Goal: Obtain resource: Download file/media

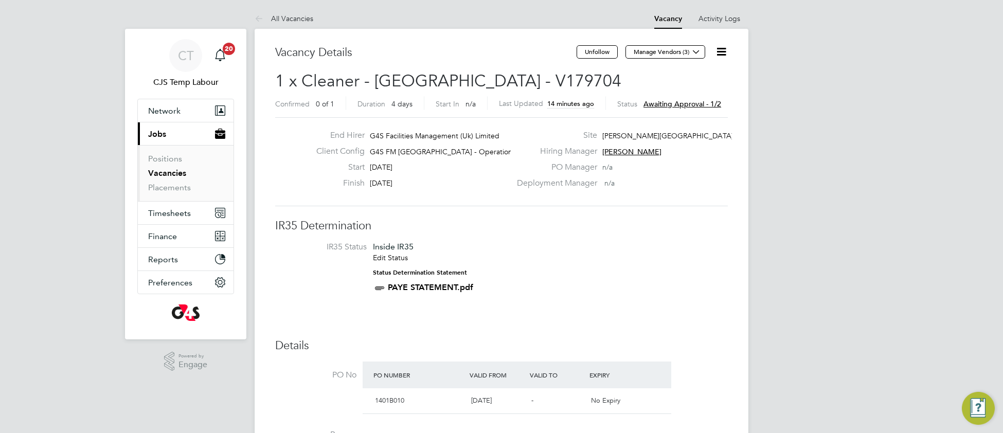
click at [721, 54] on icon at bounding box center [721, 51] width 13 height 13
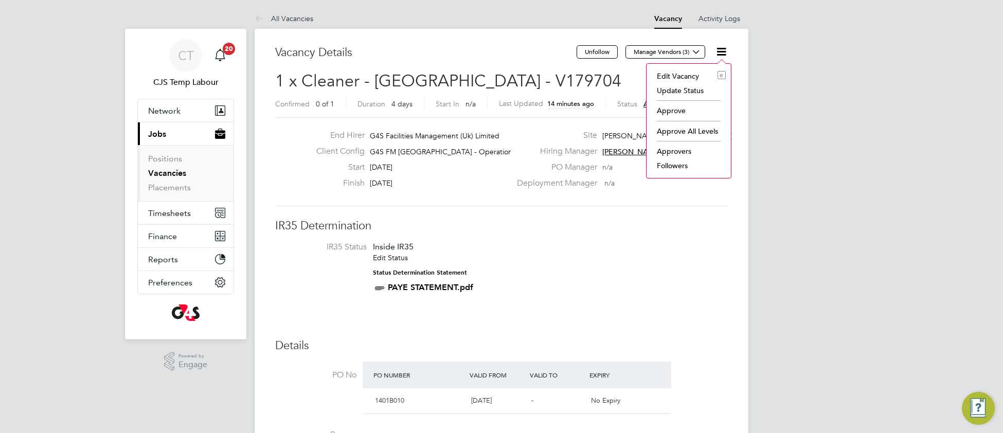
click at [678, 112] on li "Approve" at bounding box center [689, 110] width 74 height 14
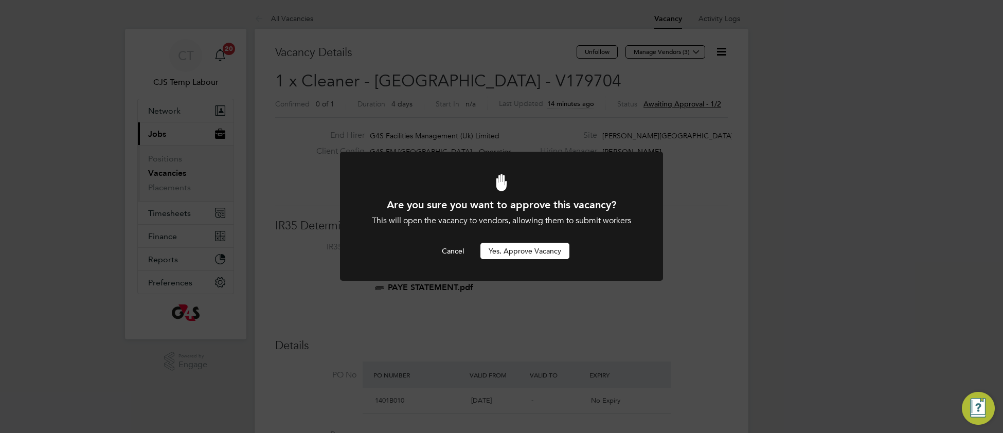
click at [515, 253] on button "Yes, Approve Vacancy" at bounding box center [524, 251] width 89 height 16
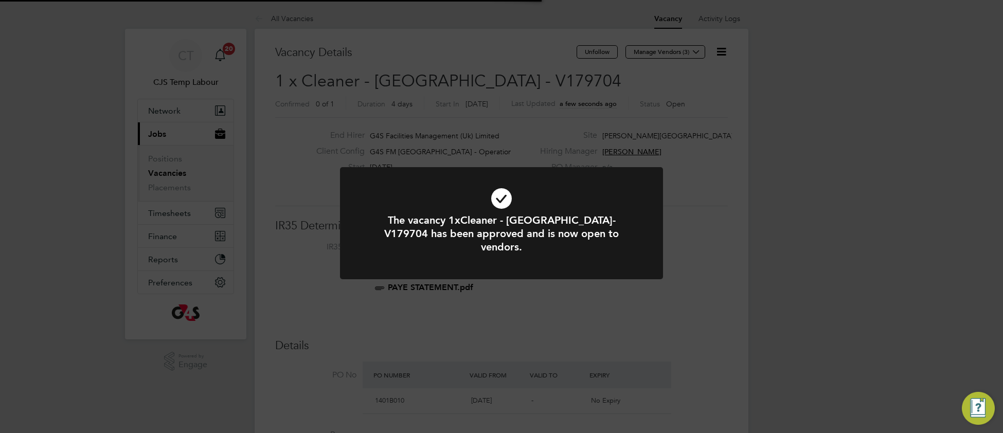
scroll to position [30, 71]
click at [393, 186] on icon at bounding box center [501, 198] width 267 height 40
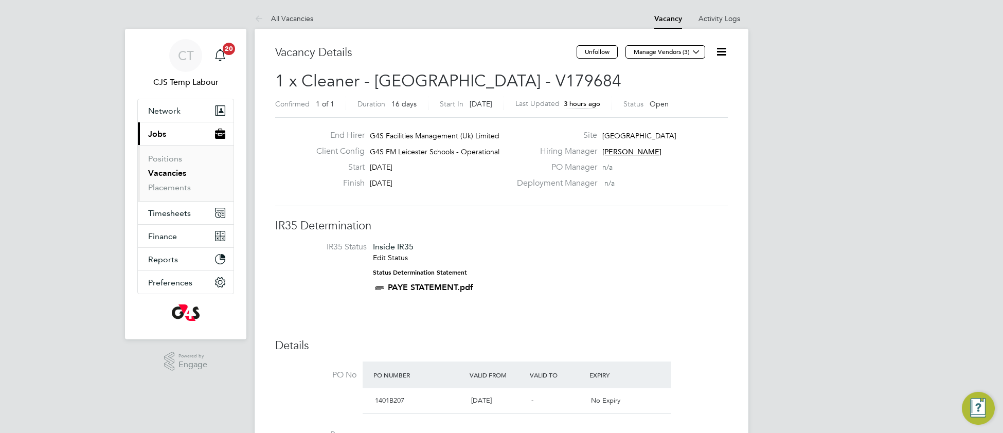
drag, startPoint x: 173, startPoint y: 175, endPoint x: 199, endPoint y: 174, distance: 25.7
click at [172, 175] on link "Vacancies" at bounding box center [167, 173] width 38 height 10
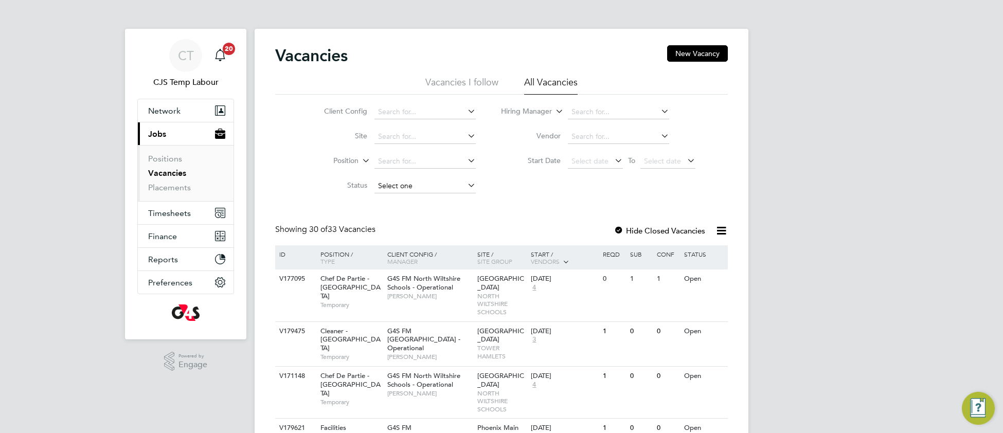
click at [421, 189] on input at bounding box center [424, 186] width 101 height 14
click at [421, 203] on li "Unapproved" at bounding box center [424, 199] width 102 height 13
type input "Unapproved"
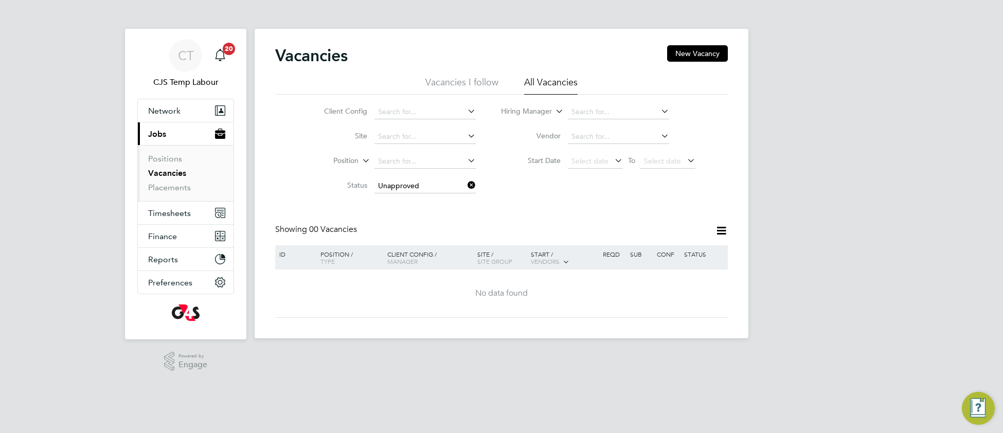
click at [465, 185] on icon at bounding box center [465, 185] width 0 height 14
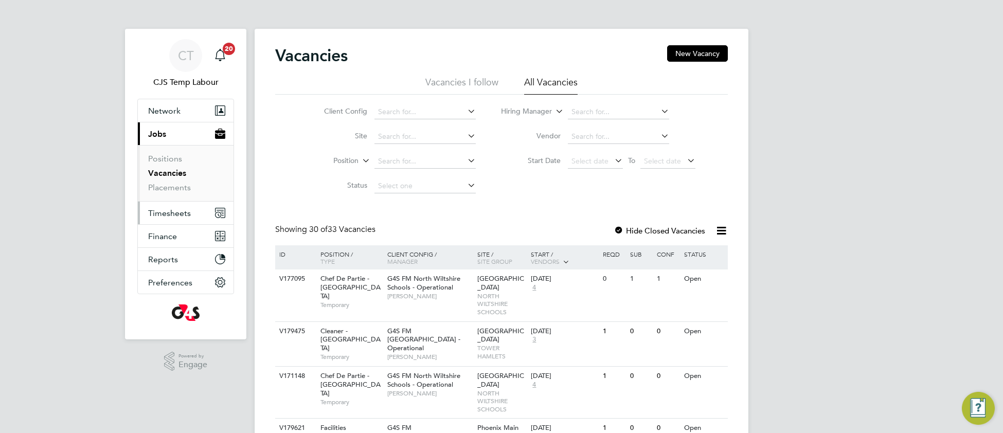
click at [164, 214] on span "Timesheets" at bounding box center [169, 213] width 43 height 10
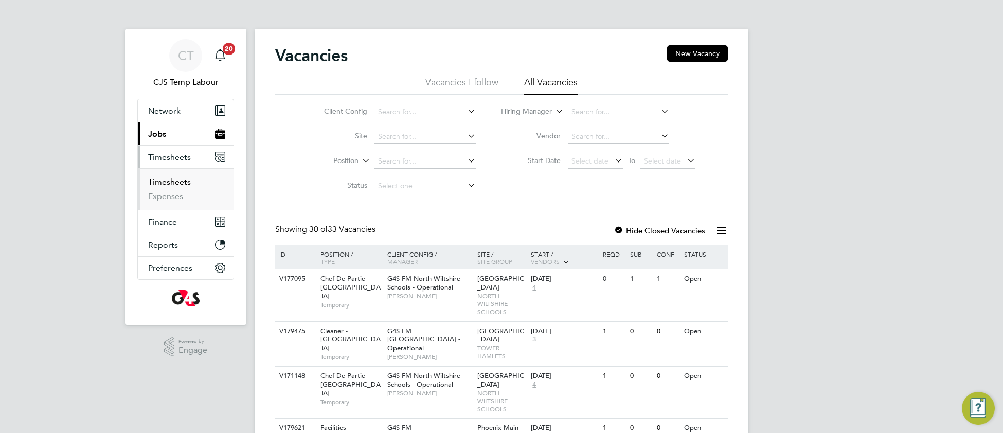
click at [171, 185] on link "Timesheets" at bounding box center [169, 182] width 43 height 10
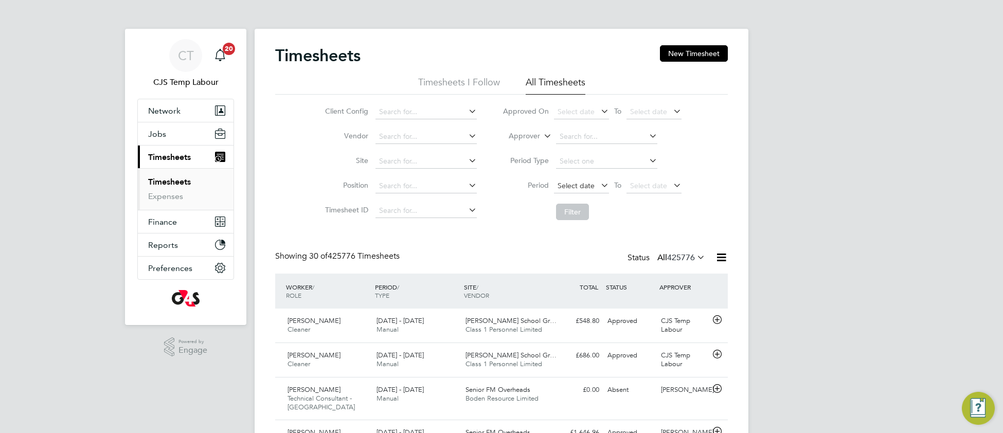
scroll to position [35, 88]
click at [571, 184] on span "Select date" at bounding box center [576, 185] width 37 height 9
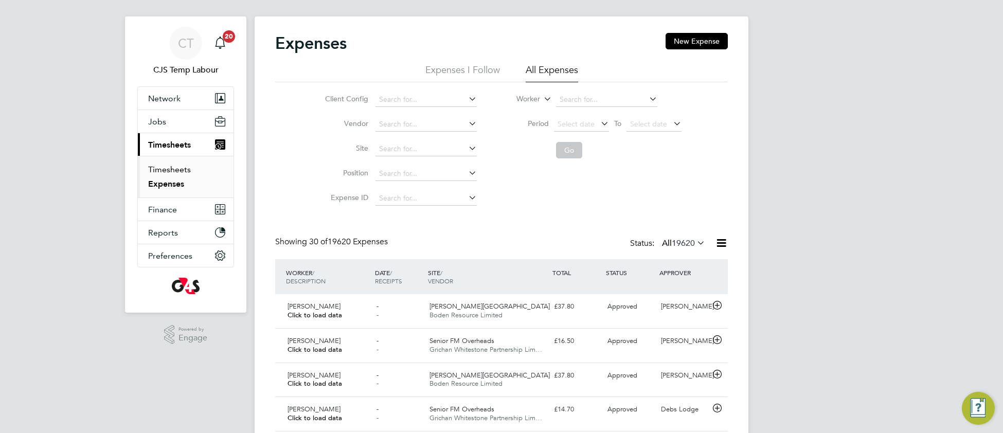
click at [170, 167] on link "Timesheets" at bounding box center [169, 170] width 43 height 10
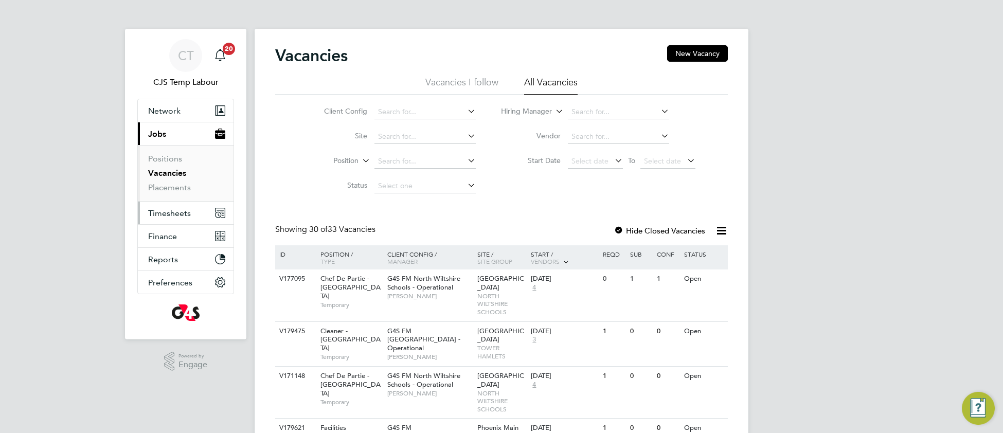
click at [163, 216] on span "Timesheets" at bounding box center [169, 213] width 43 height 10
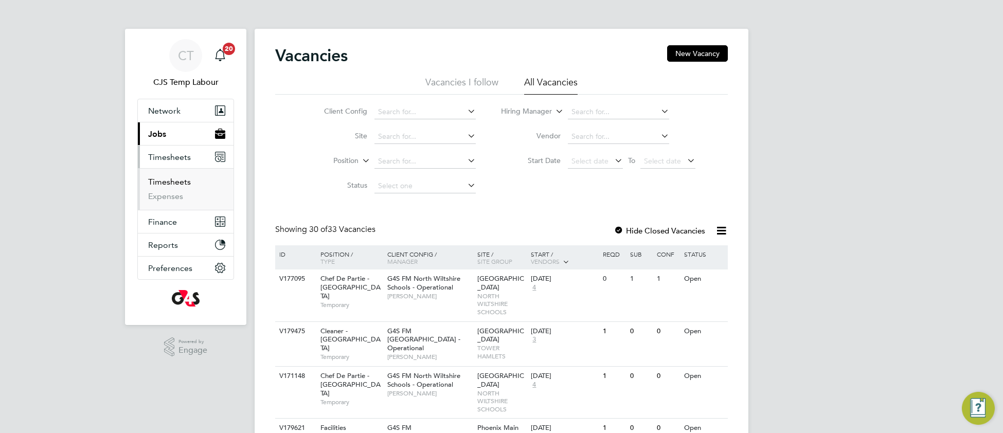
click at [175, 186] on link "Timesheets" at bounding box center [169, 182] width 43 height 10
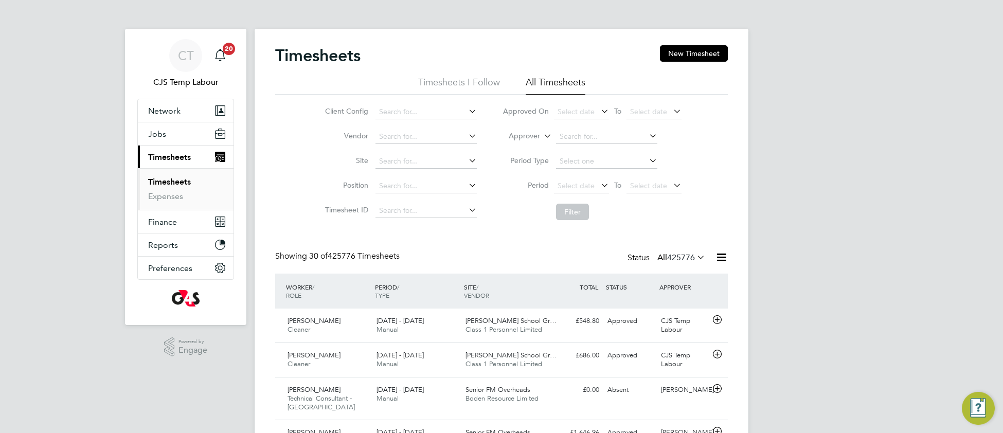
click at [542, 137] on icon at bounding box center [542, 133] width 0 height 9
click at [514, 149] on li "Worker" at bounding box center [514, 147] width 51 height 13
click at [575, 135] on input at bounding box center [606, 137] width 101 height 14
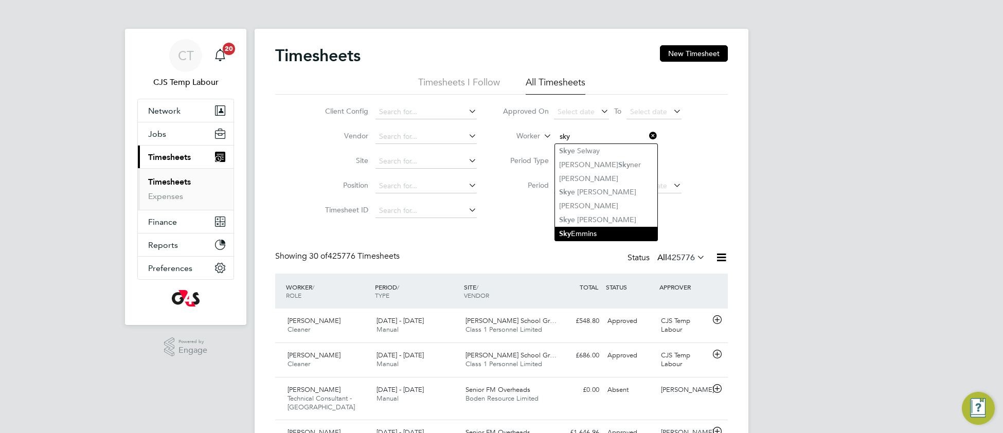
click at [566, 239] on li "Sky Emmins" at bounding box center [606, 234] width 102 height 14
type input "Sky Emmins"
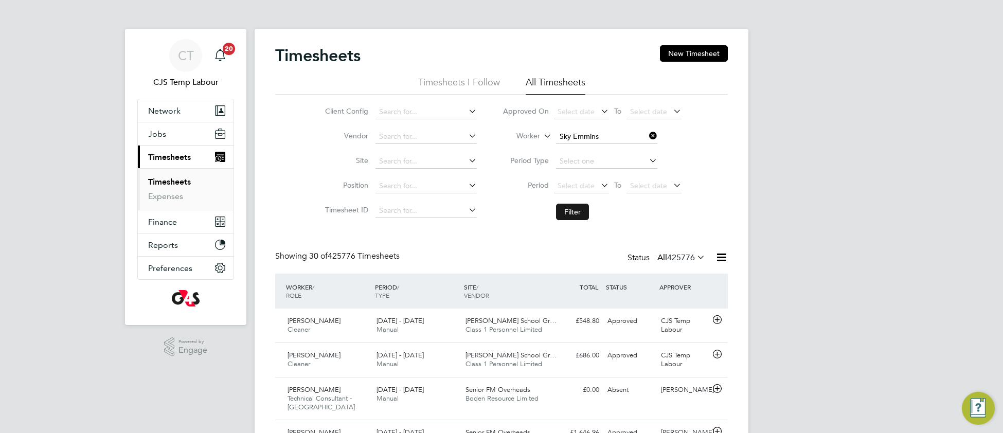
click at [578, 213] on button "Filter" at bounding box center [572, 212] width 33 height 16
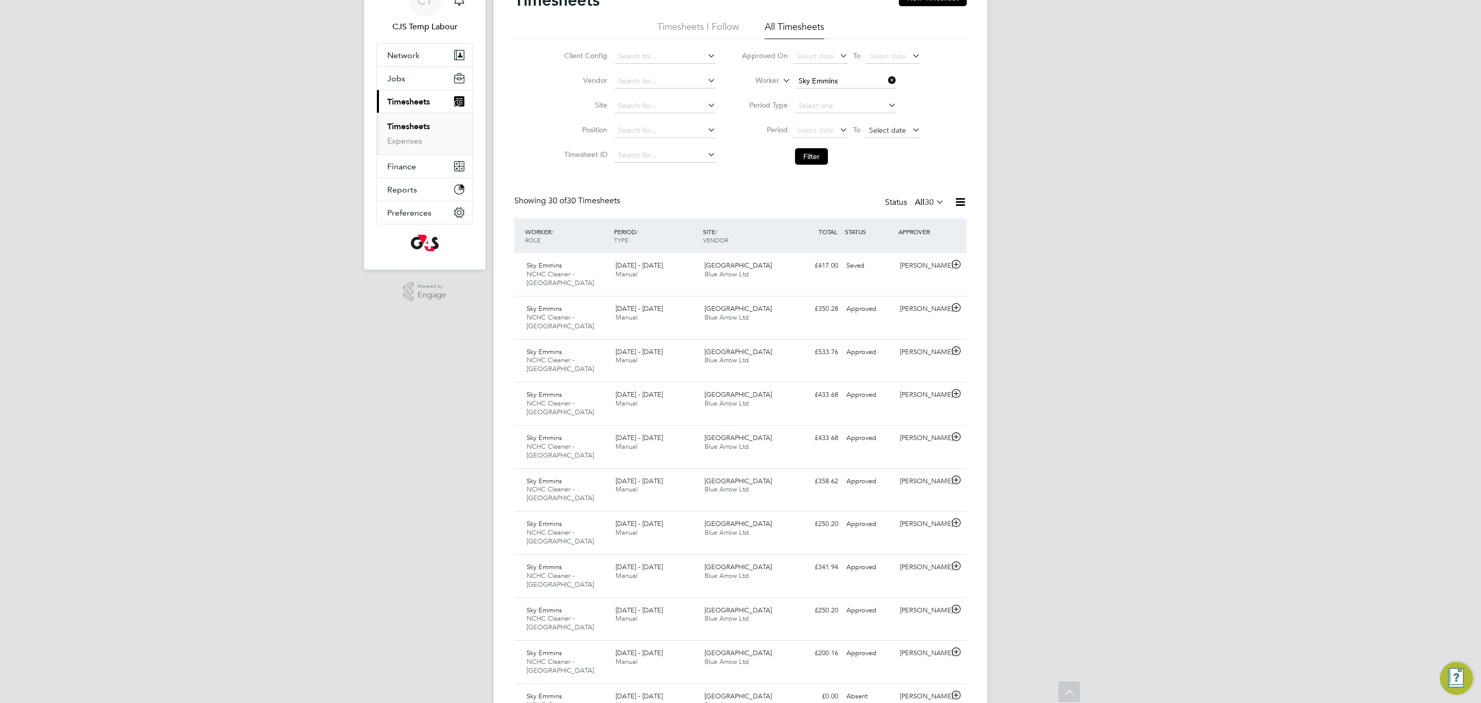
click at [886, 129] on span "Select date" at bounding box center [887, 129] width 37 height 9
click at [999, 207] on span "31" at bounding box center [1000, 204] width 20 height 20
click at [806, 132] on span "Select date" at bounding box center [815, 129] width 37 height 9
click at [811, 241] on span "30" at bounding box center [810, 239] width 20 height 20
drag, startPoint x: 813, startPoint y: 155, endPoint x: 811, endPoint y: 209, distance: 54.0
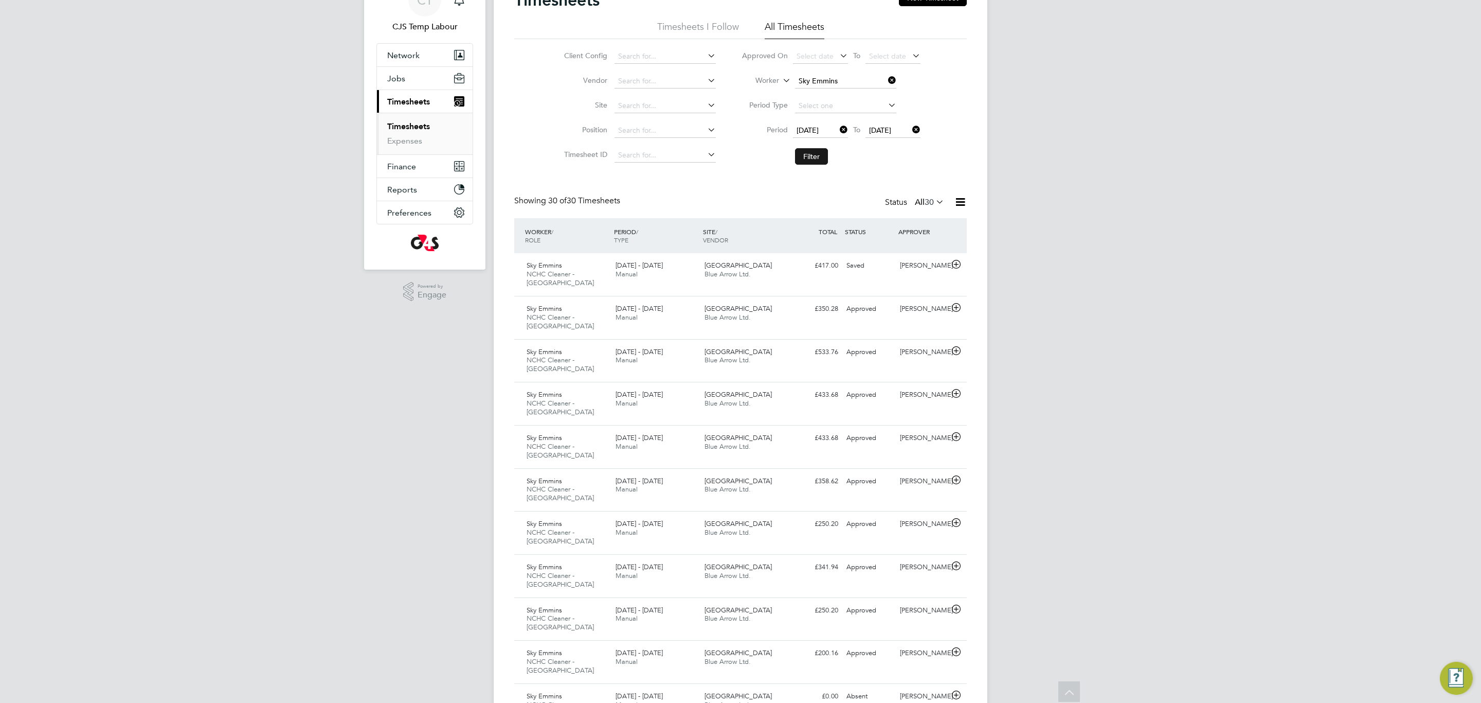
click at [813, 155] on button "Filter" at bounding box center [811, 156] width 33 height 16
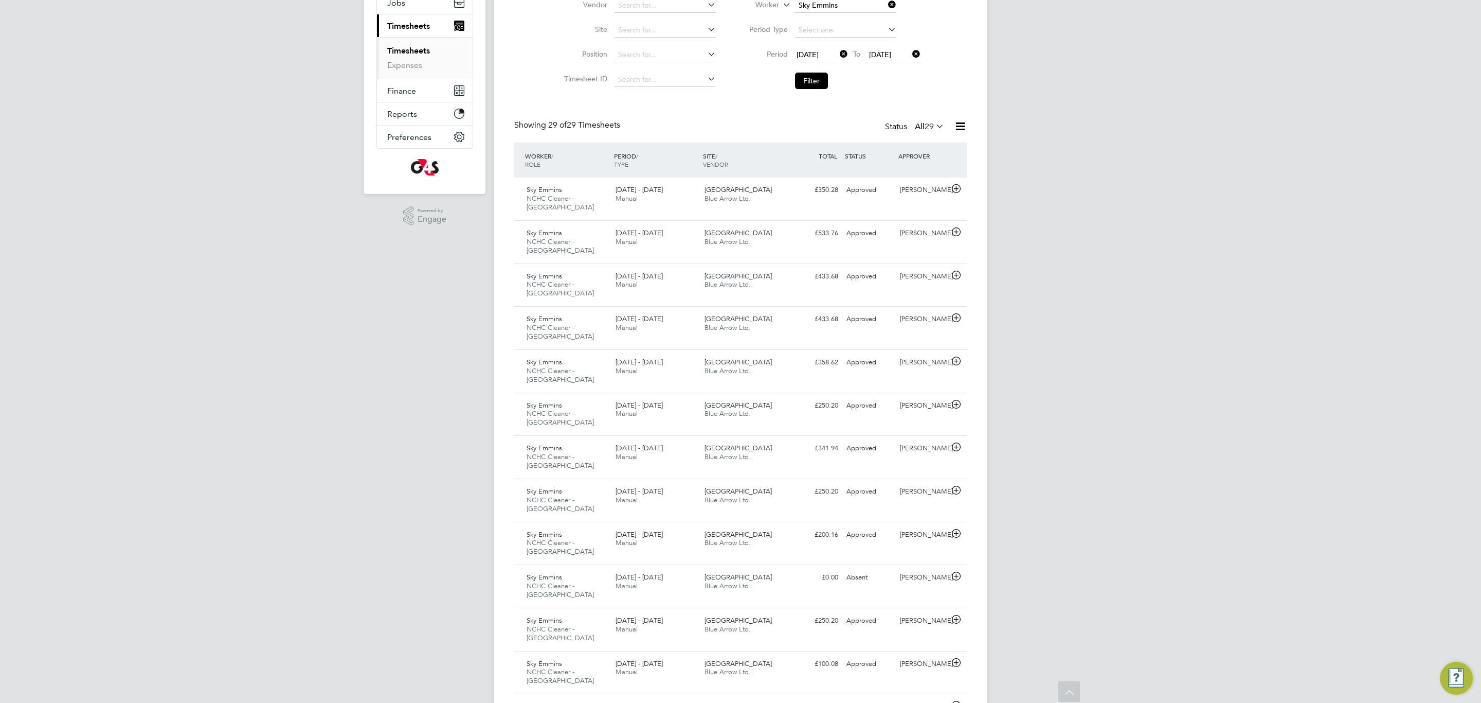
click at [959, 129] on icon at bounding box center [960, 126] width 13 height 13
click at [874, 170] on li "Download Timesheets Report" at bounding box center [896, 172] width 136 height 14
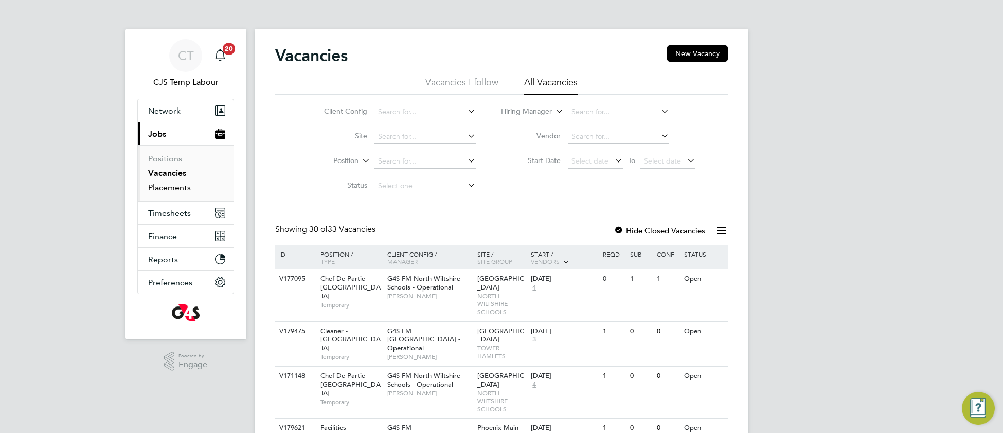
click at [164, 186] on link "Placements" at bounding box center [169, 188] width 43 height 10
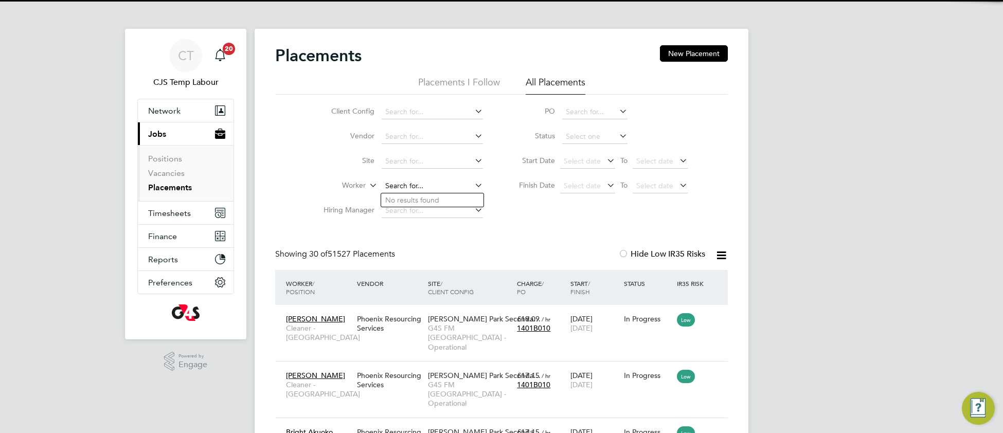
click at [432, 184] on input at bounding box center [432, 186] width 101 height 14
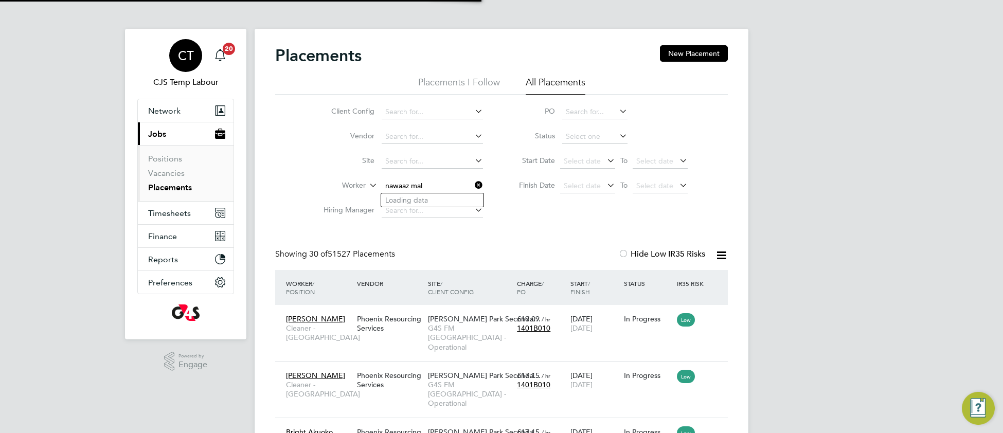
type input "nawaaz mal"
click at [183, 57] on span "CT" at bounding box center [186, 55] width 16 height 13
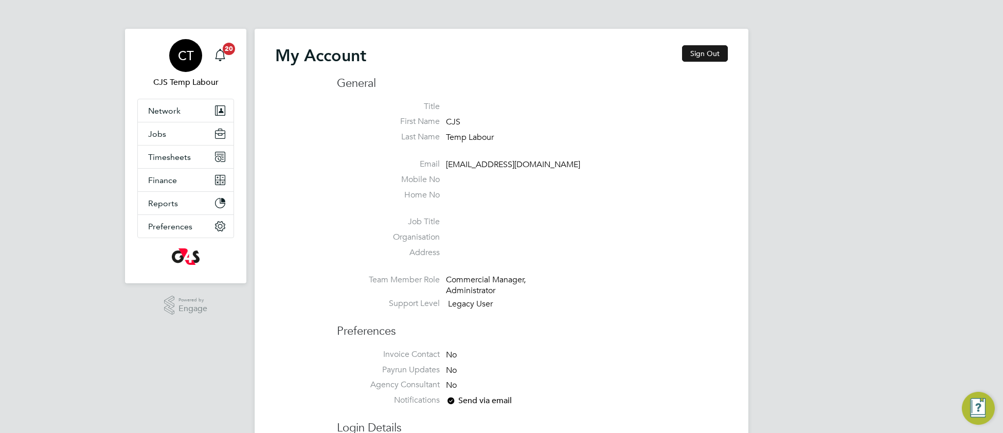
click at [718, 52] on button "Sign Out" at bounding box center [705, 53] width 46 height 16
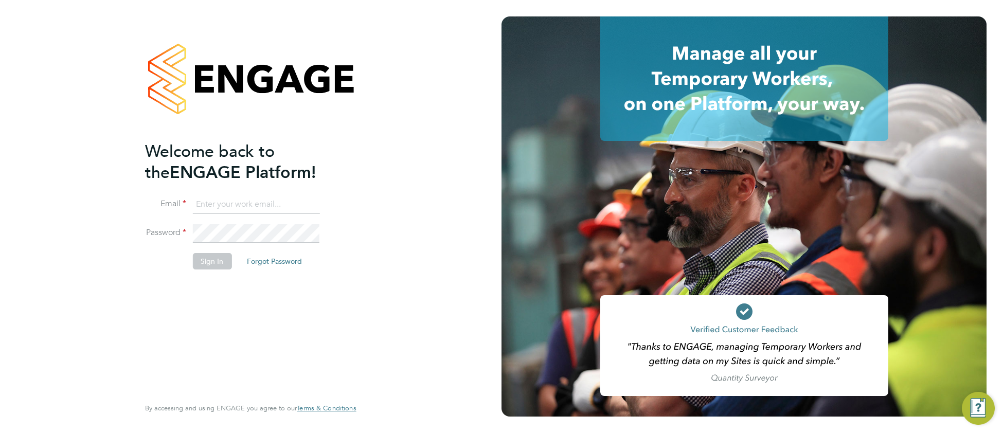
click at [249, 200] on input at bounding box center [255, 204] width 127 height 19
type input "cjs.ess@uk.g4s.com"
click at [214, 264] on button "Sign In" at bounding box center [211, 261] width 39 height 16
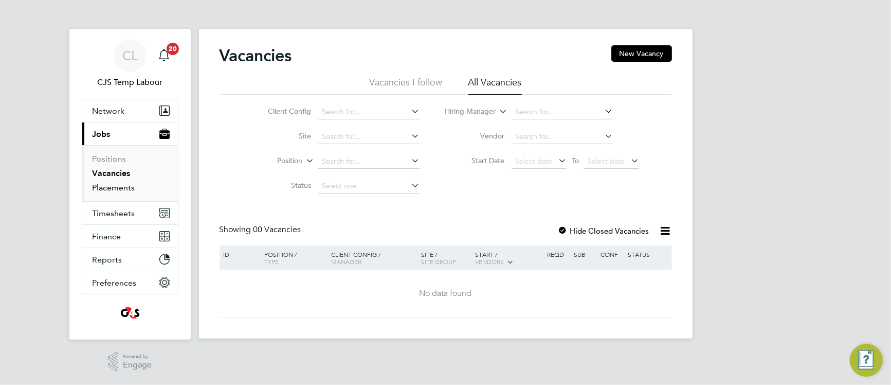
click at [112, 186] on link "Placements" at bounding box center [114, 188] width 43 height 10
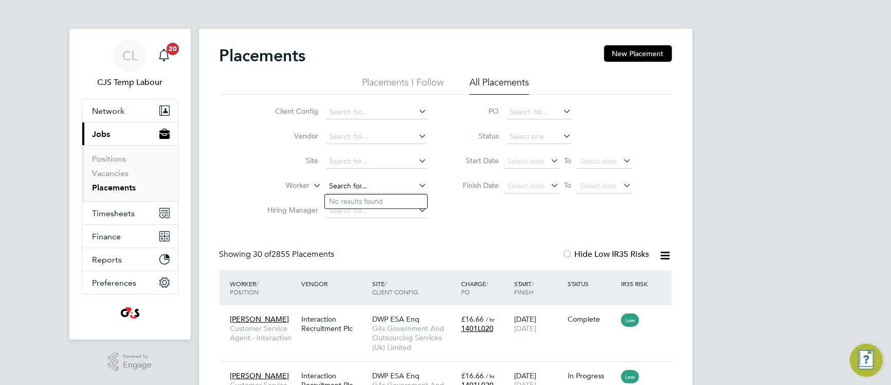
click at [357, 182] on input at bounding box center [376, 186] width 101 height 14
click at [361, 204] on li "Nawaaz Mallu" at bounding box center [376, 201] width 102 height 14
type input "Nawaaz Mallu"
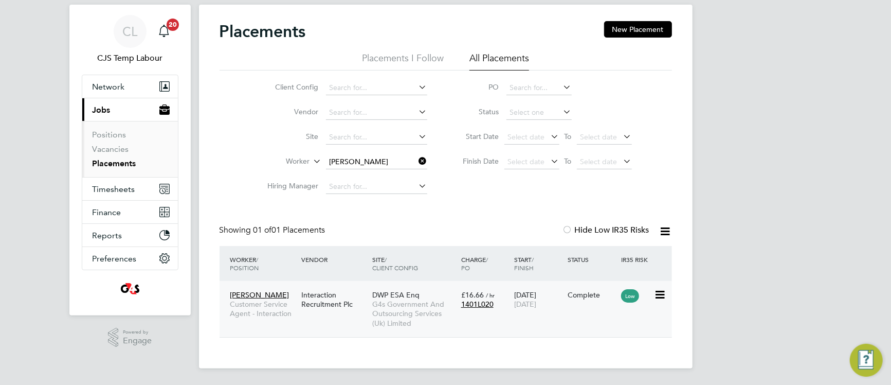
click at [358, 310] on div "Interaction Recruitment Plc" at bounding box center [334, 299] width 71 height 29
click at [417, 161] on icon at bounding box center [417, 161] width 0 height 14
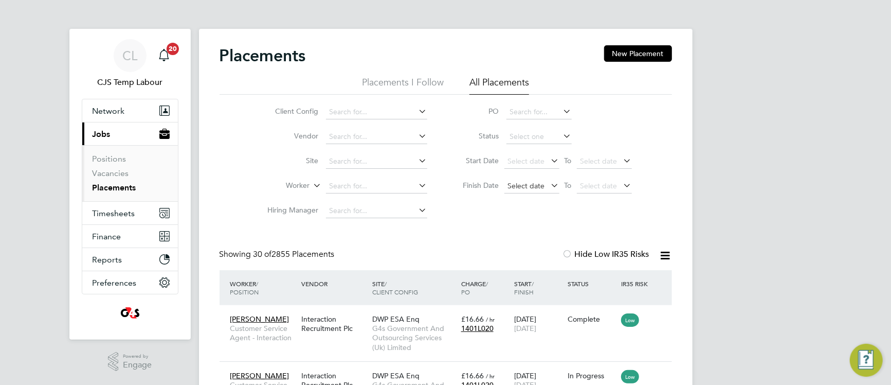
click at [511, 190] on span "Select date" at bounding box center [526, 185] width 37 height 9
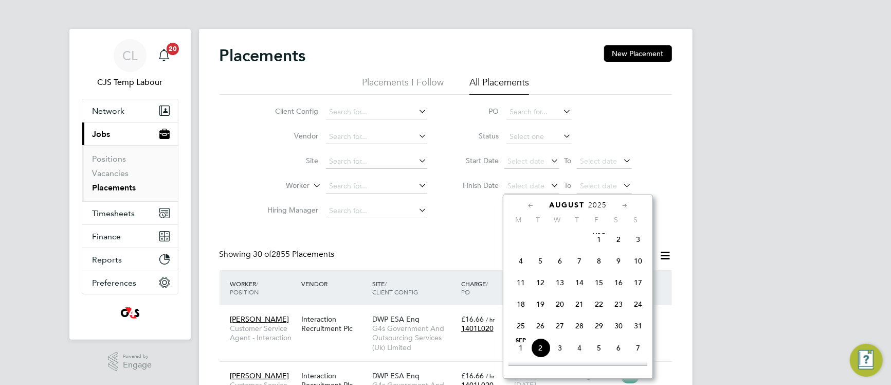
click at [600, 249] on span "Aug 1" at bounding box center [599, 239] width 20 height 20
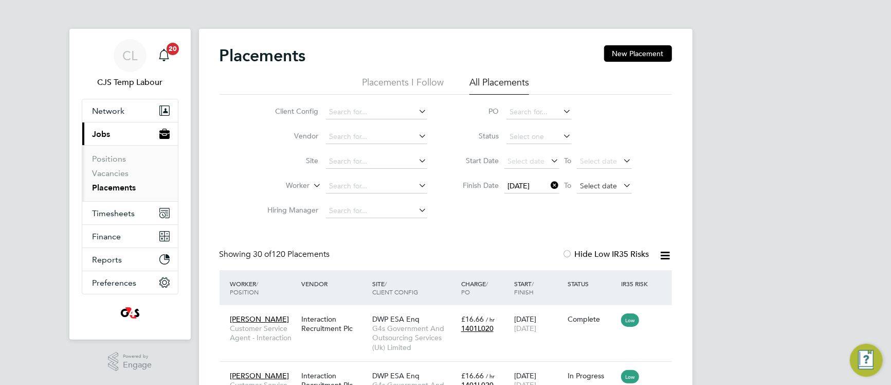
click at [592, 188] on span "Select date" at bounding box center [599, 185] width 37 height 9
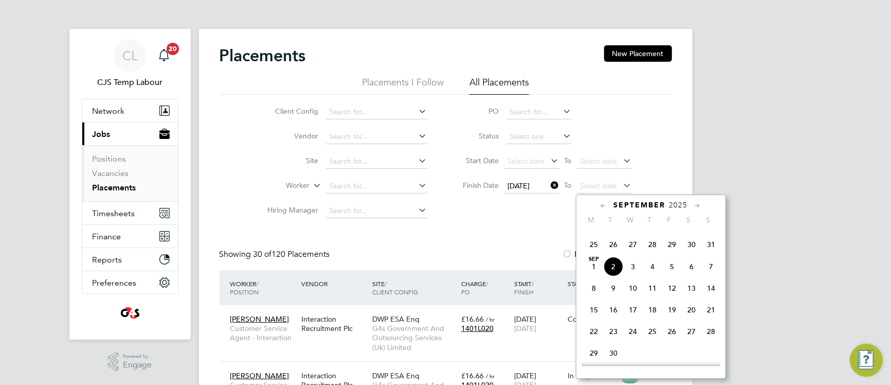
click at [709, 254] on span "31" at bounding box center [712, 245] width 20 height 20
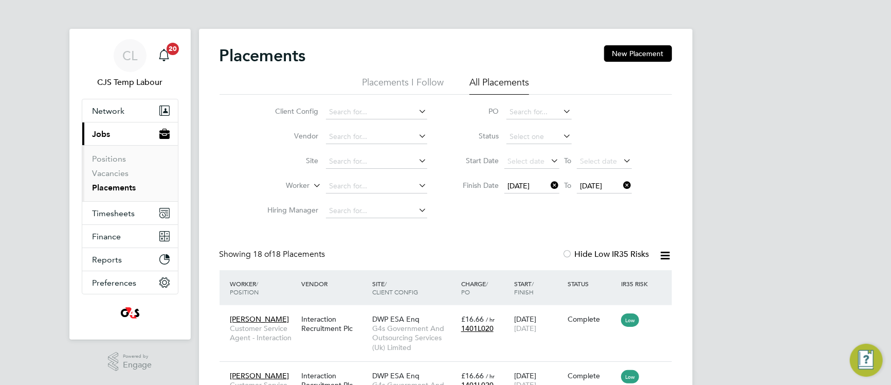
click at [668, 259] on icon at bounding box center [665, 255] width 13 height 13
click at [646, 284] on li "Download Placements Report" at bounding box center [615, 282] width 110 height 14
click at [549, 191] on icon at bounding box center [549, 185] width 0 height 14
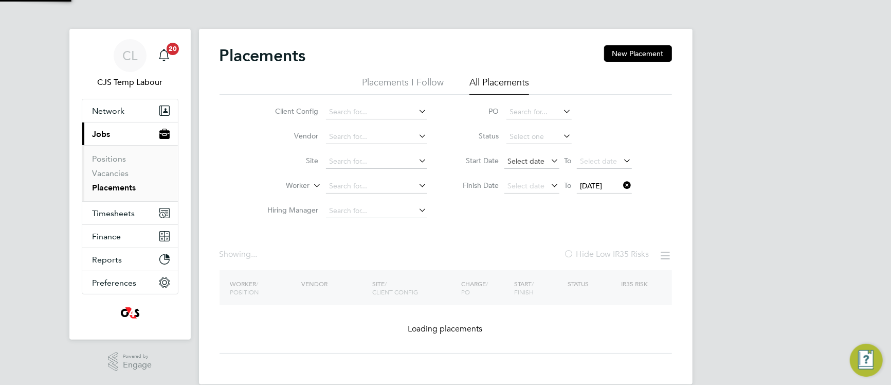
click at [515, 161] on span "Select date" at bounding box center [526, 160] width 37 height 9
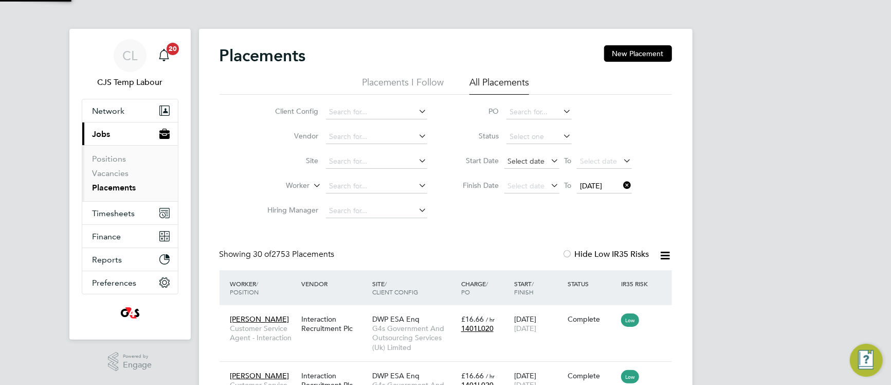
scroll to position [5, 5]
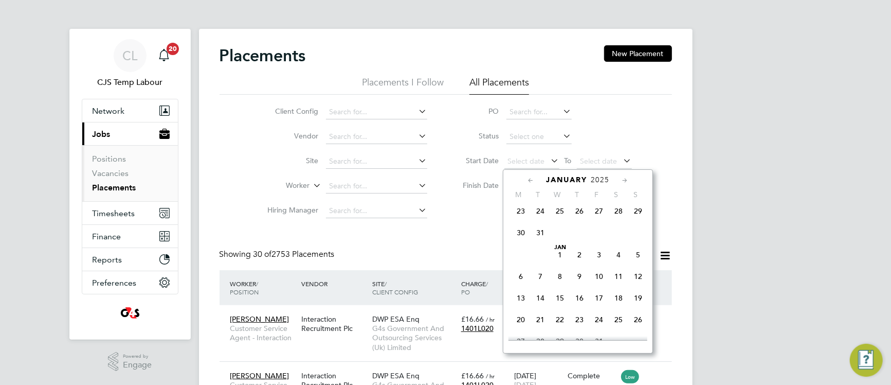
click at [560, 264] on span "Jan 1" at bounding box center [560, 255] width 20 height 20
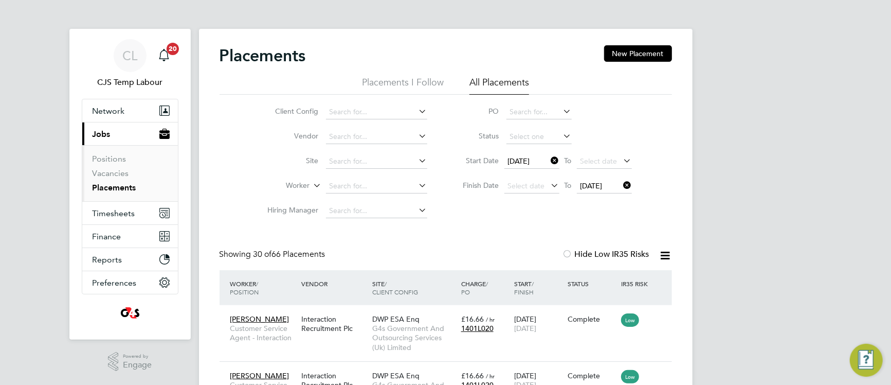
click at [549, 160] on icon at bounding box center [549, 160] width 0 height 14
click at [622, 189] on icon at bounding box center [622, 185] width 0 height 14
click at [506, 164] on span "Select date" at bounding box center [532, 162] width 55 height 14
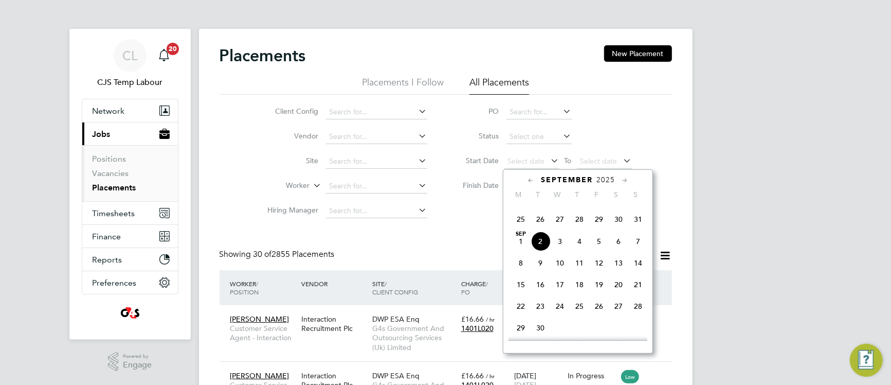
click at [461, 222] on div "Client Config Vendor Site Worker Hiring Manager PO Status Start Date Select dat…" at bounding box center [446, 159] width 453 height 129
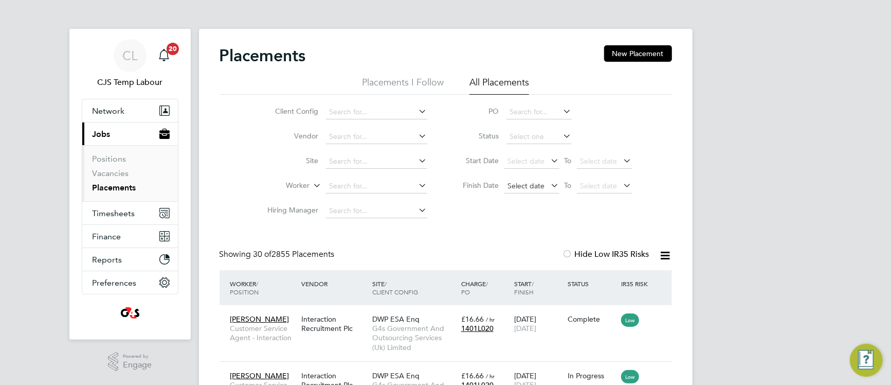
click at [520, 187] on span "Select date" at bounding box center [526, 185] width 37 height 9
click at [516, 139] on input at bounding box center [539, 137] width 65 height 14
click at [521, 149] on li "Active" at bounding box center [539, 150] width 66 height 13
type input "Active"
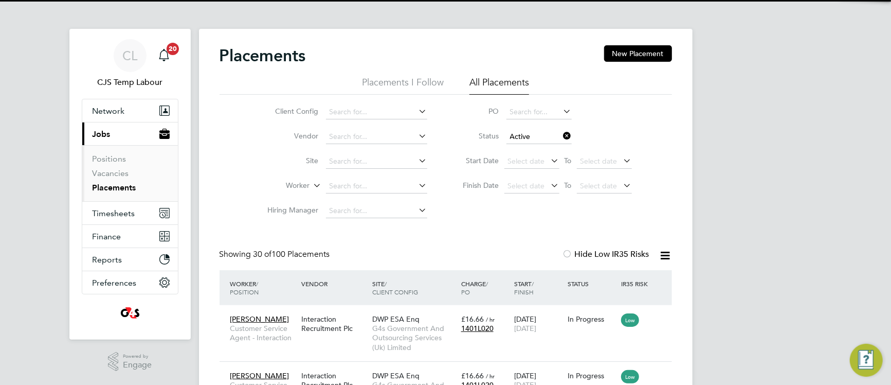
scroll to position [48, 89]
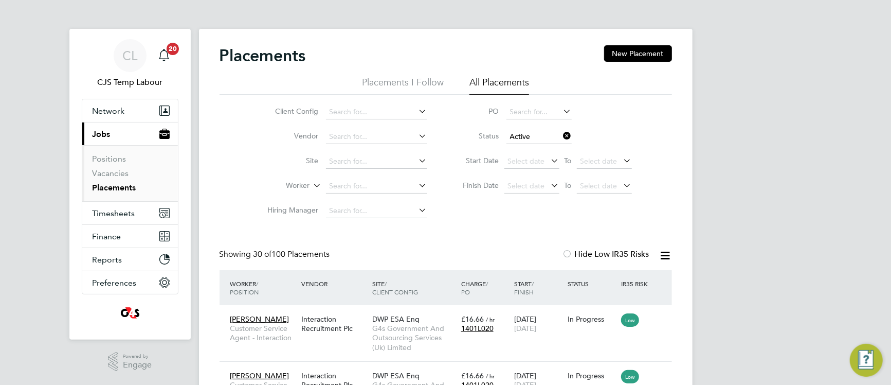
click at [666, 259] on icon at bounding box center [665, 255] width 13 height 13
click at [605, 282] on li "Download Placements Report" at bounding box center [615, 282] width 110 height 14
click at [513, 189] on span "Select date" at bounding box center [526, 185] width 37 height 9
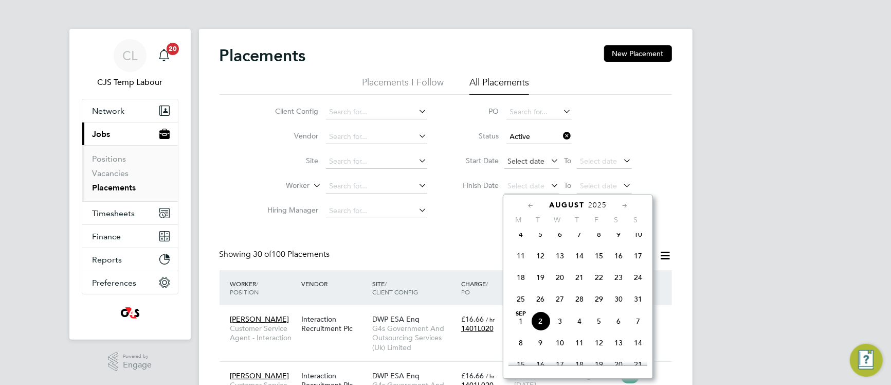
click at [523, 161] on span "Select date" at bounding box center [526, 160] width 37 height 9
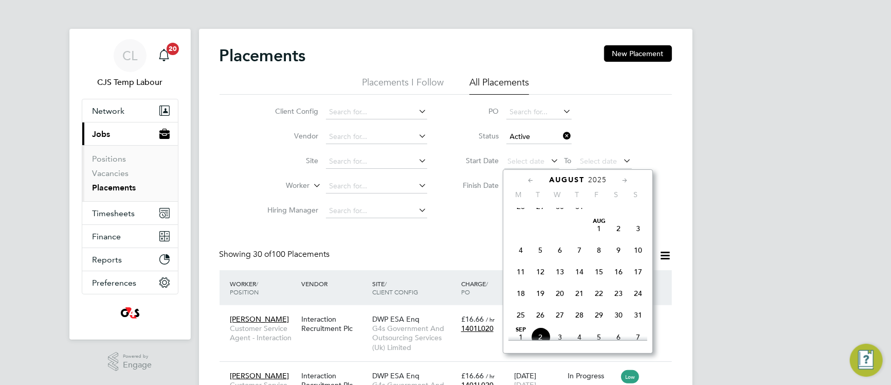
scroll to position [224, 0]
click at [600, 243] on span "Aug 1" at bounding box center [599, 233] width 20 height 20
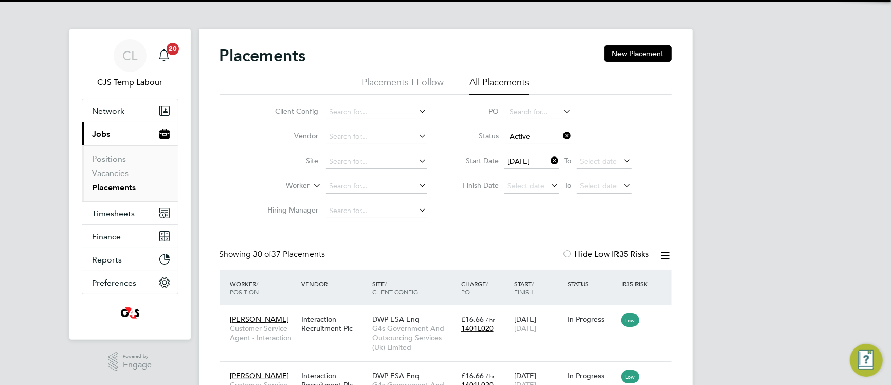
scroll to position [48, 89]
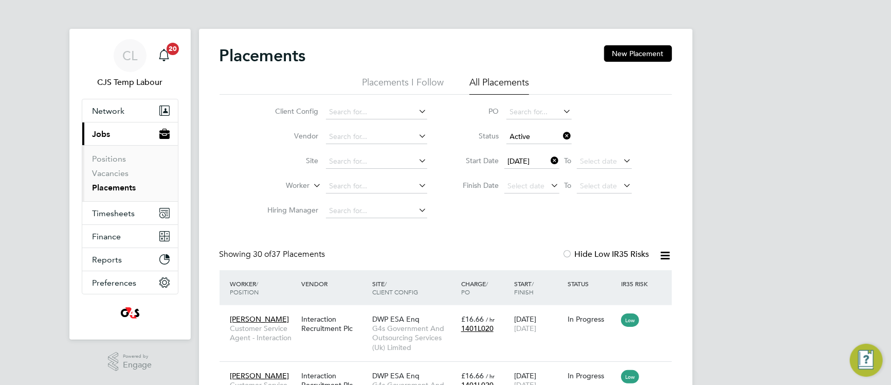
click at [549, 162] on icon at bounding box center [549, 160] width 0 height 14
click at [562, 138] on icon at bounding box center [562, 136] width 0 height 14
click at [512, 163] on span "Select date" at bounding box center [526, 160] width 37 height 9
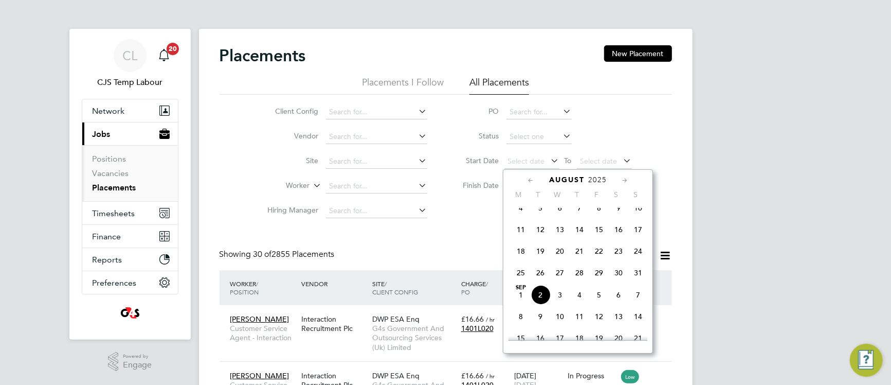
scroll to position [267, 0]
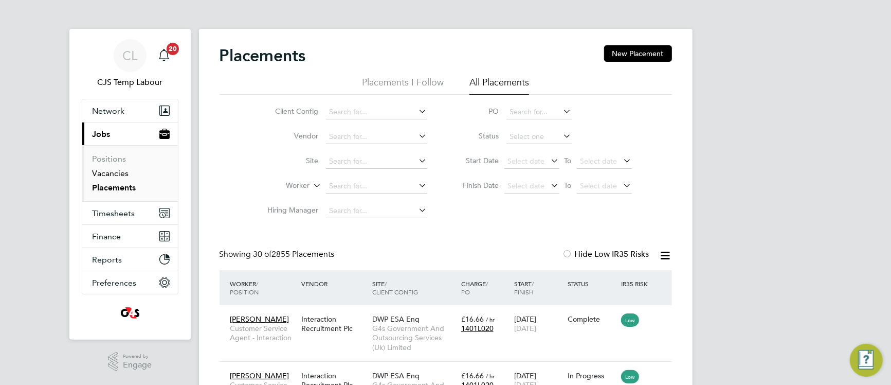
click at [102, 170] on link "Vacancies" at bounding box center [111, 173] width 37 height 10
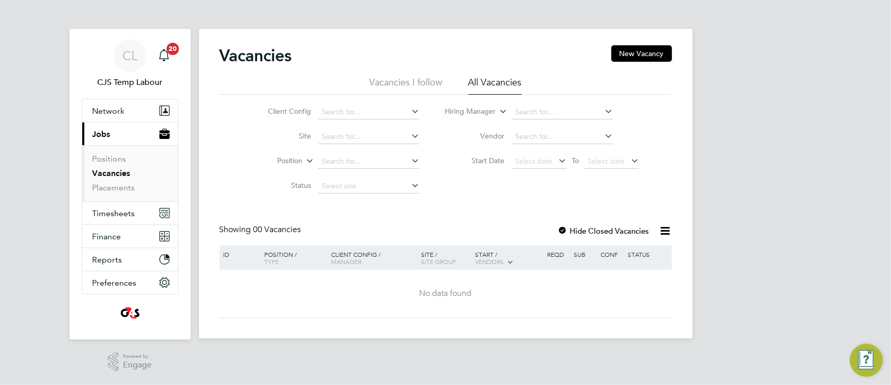
click at [803, 186] on div "CL CJS Temp Labour Notifications 20 Applications: Network Team Members Business…" at bounding box center [445, 177] width 891 height 355
click at [118, 187] on link "Placements" at bounding box center [114, 188] width 43 height 10
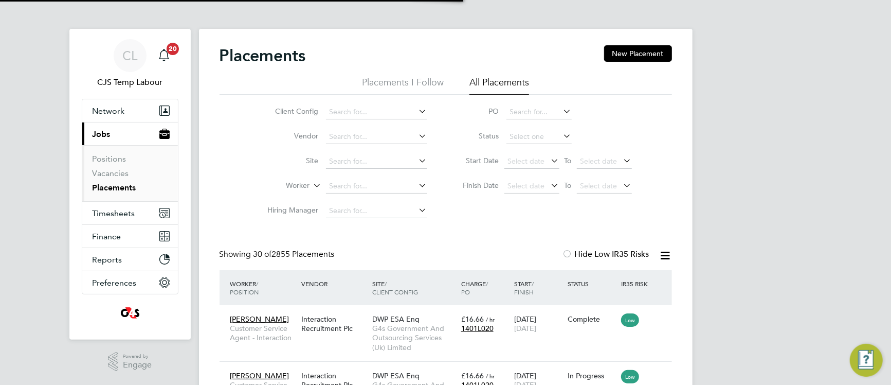
scroll to position [48, 89]
click at [524, 162] on span "Select date" at bounding box center [526, 160] width 37 height 9
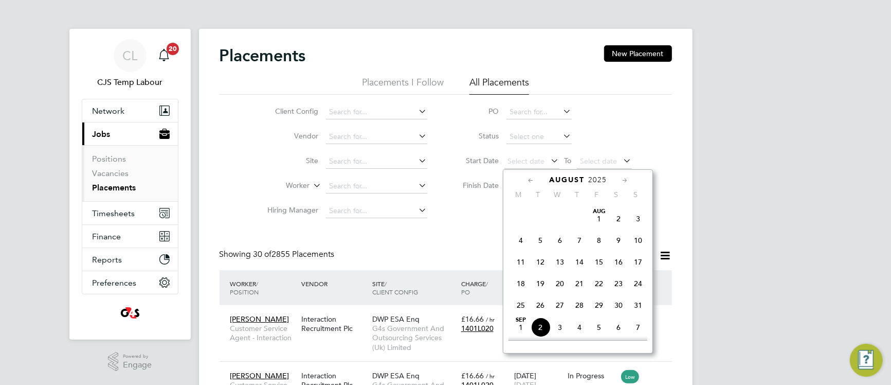
click at [522, 206] on span "28" at bounding box center [521, 197] width 20 height 20
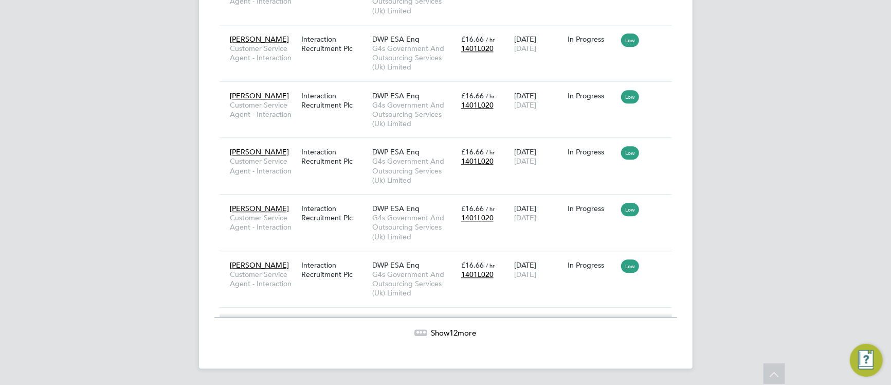
click at [418, 334] on div at bounding box center [421, 332] width 13 height 6
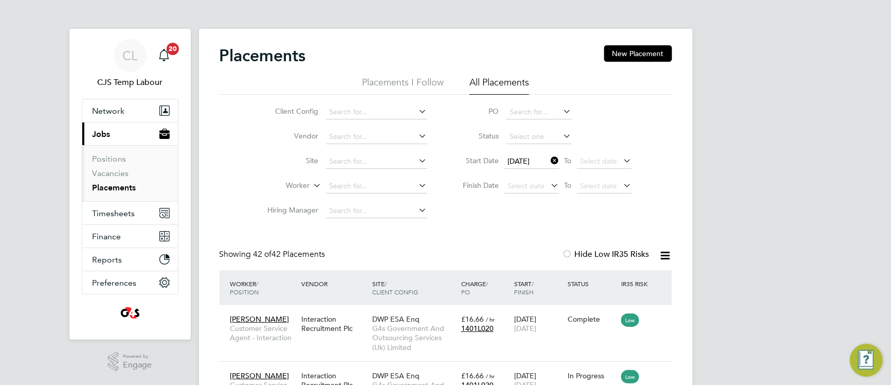
click at [549, 158] on icon at bounding box center [549, 160] width 0 height 14
click at [530, 162] on span "Select date" at bounding box center [526, 160] width 37 height 9
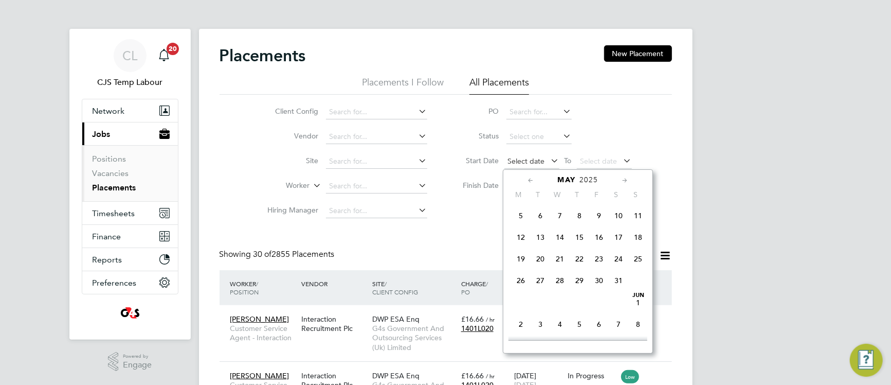
click at [518, 160] on span "Select date" at bounding box center [526, 160] width 37 height 9
click at [518, 240] on span "30" at bounding box center [521, 231] width 20 height 20
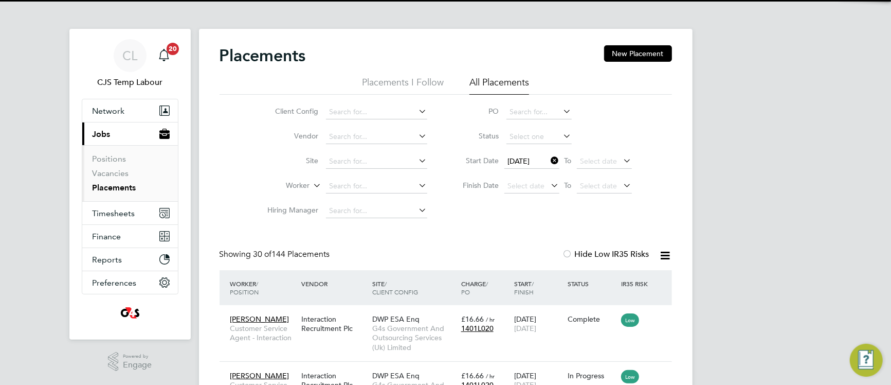
scroll to position [48, 89]
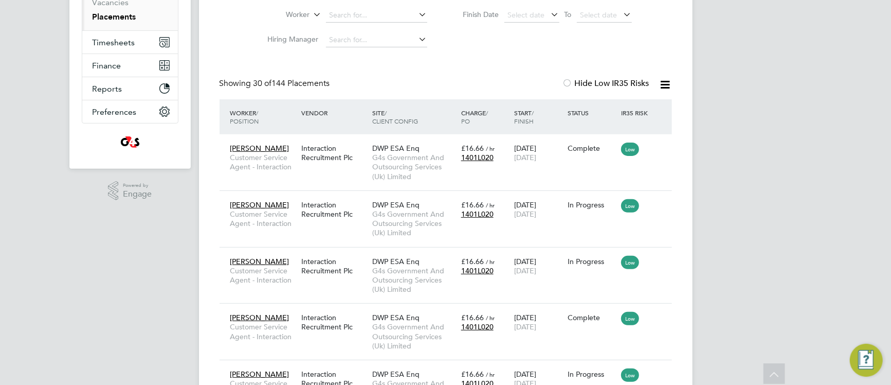
click at [667, 89] on icon at bounding box center [665, 84] width 13 height 13
click at [610, 110] on li "Download Placements Report" at bounding box center [615, 111] width 110 height 14
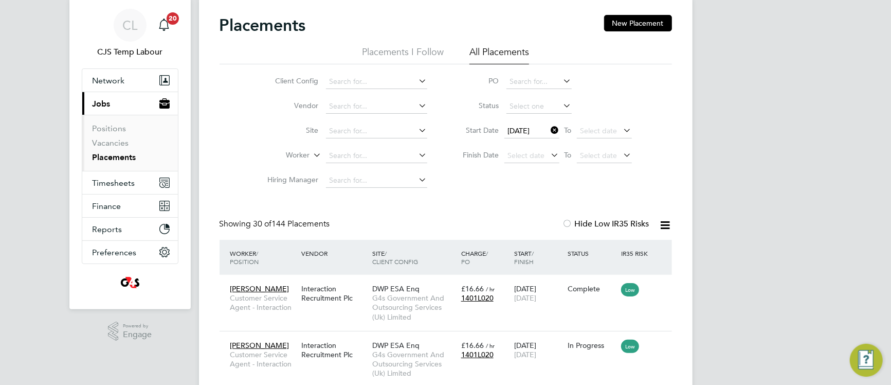
scroll to position [0, 0]
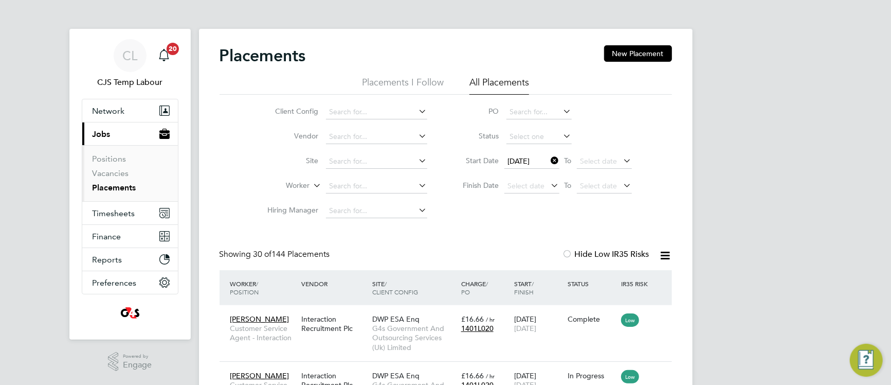
click at [549, 159] on icon at bounding box center [549, 160] width 0 height 14
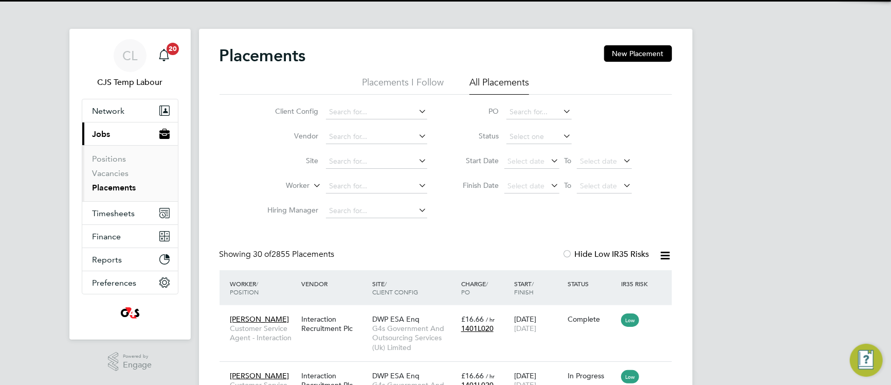
scroll to position [48, 89]
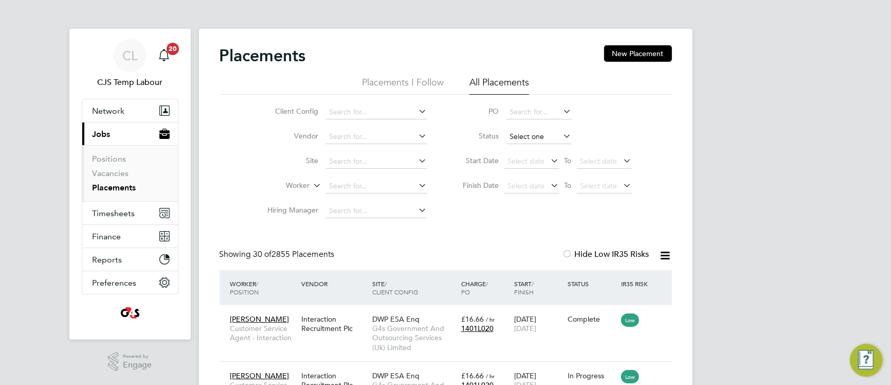
click at [522, 137] on input at bounding box center [539, 137] width 65 height 14
click at [528, 149] on li "Active" at bounding box center [539, 150] width 66 height 13
type input "Active"
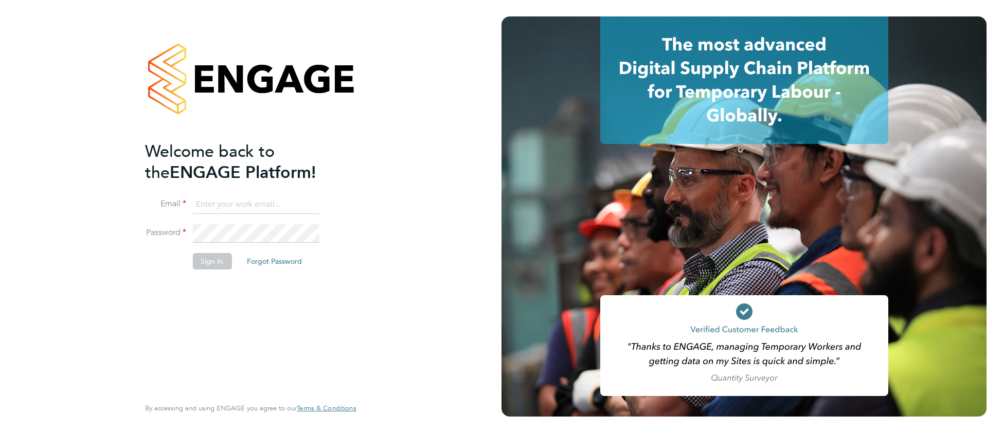
click at [233, 203] on input at bounding box center [255, 204] width 127 height 19
type input "cjs.templabour@uk.g4s.com"
click at [213, 259] on button "Sign In" at bounding box center [211, 261] width 39 height 16
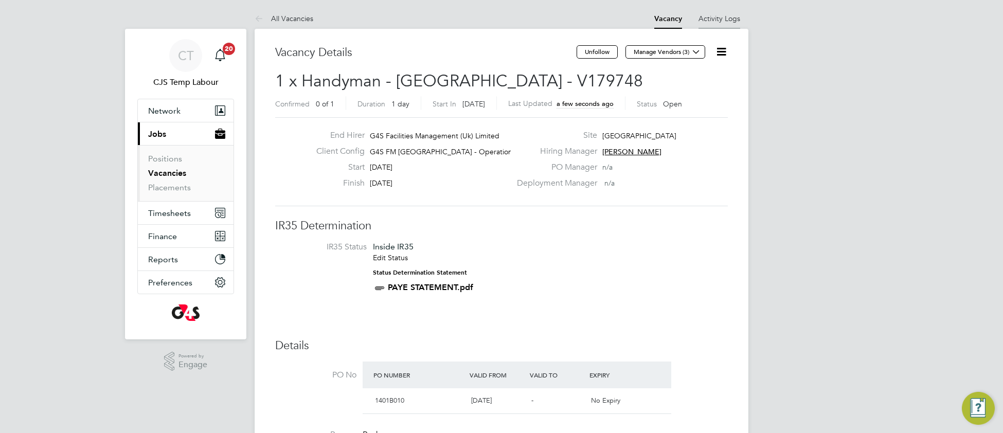
click at [727, 17] on link "Activity Logs" at bounding box center [719, 18] width 42 height 9
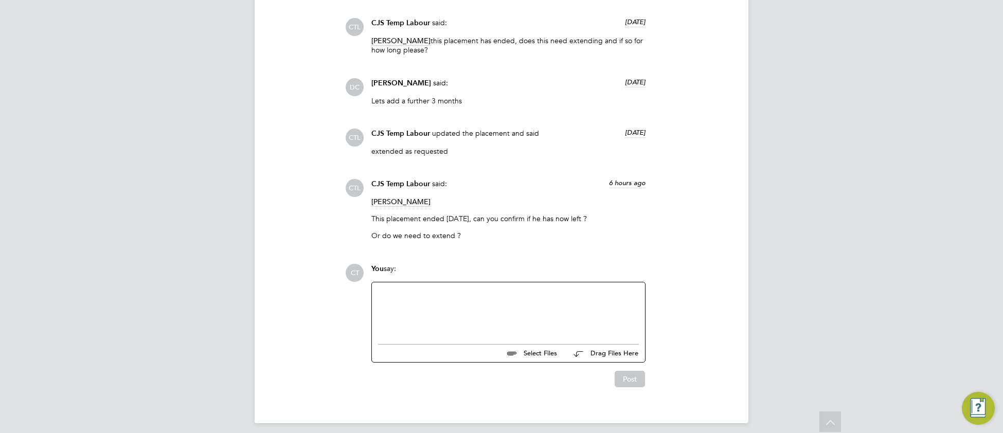
scroll to position [1493, 0]
